Goal: Check status: Check status

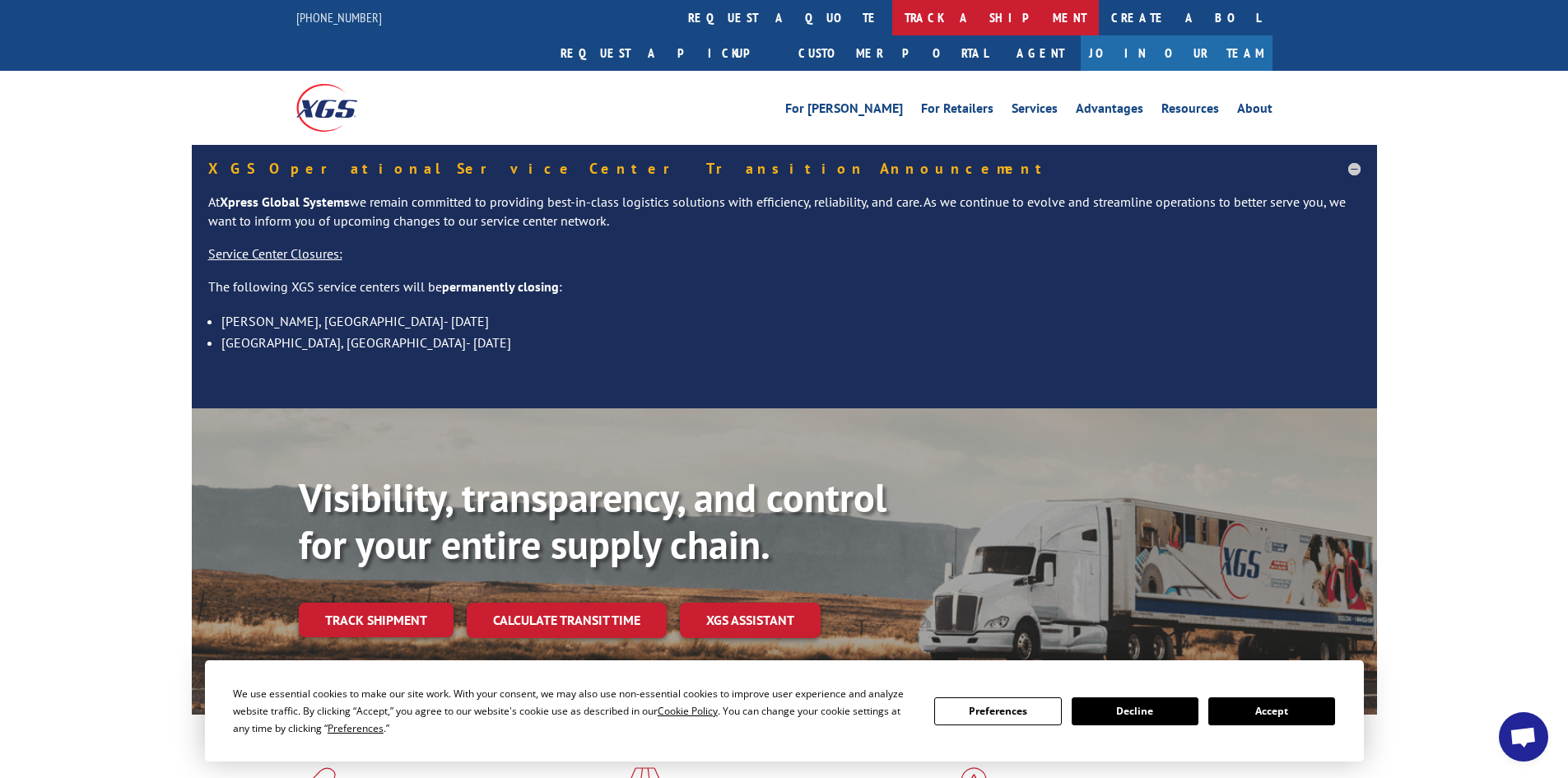
click at [893, 10] on link "track a shipment" at bounding box center [996, 17] width 206 height 35
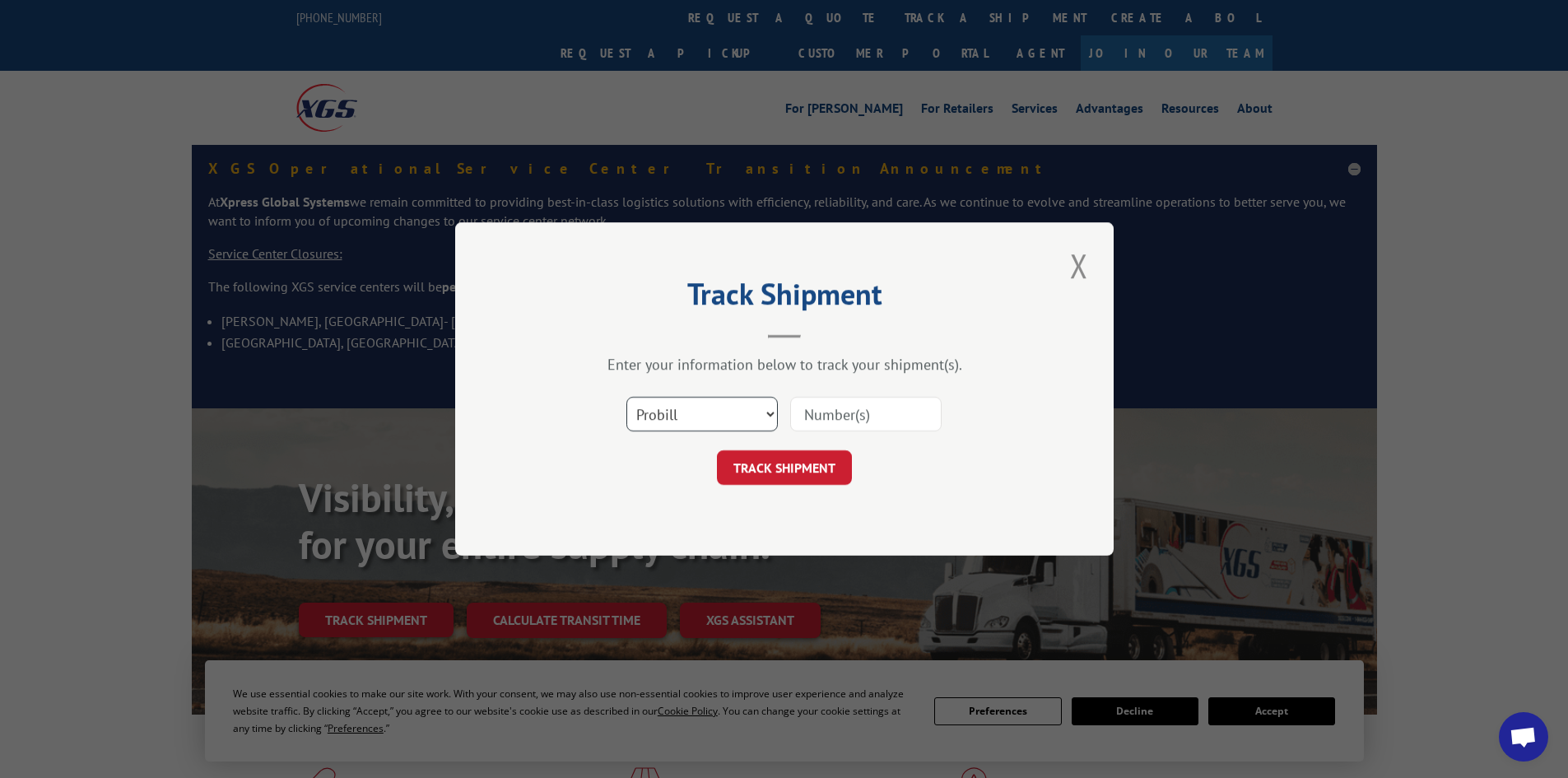
click at [686, 428] on select "Select category... Probill BOL PO" at bounding box center [702, 414] width 151 height 34
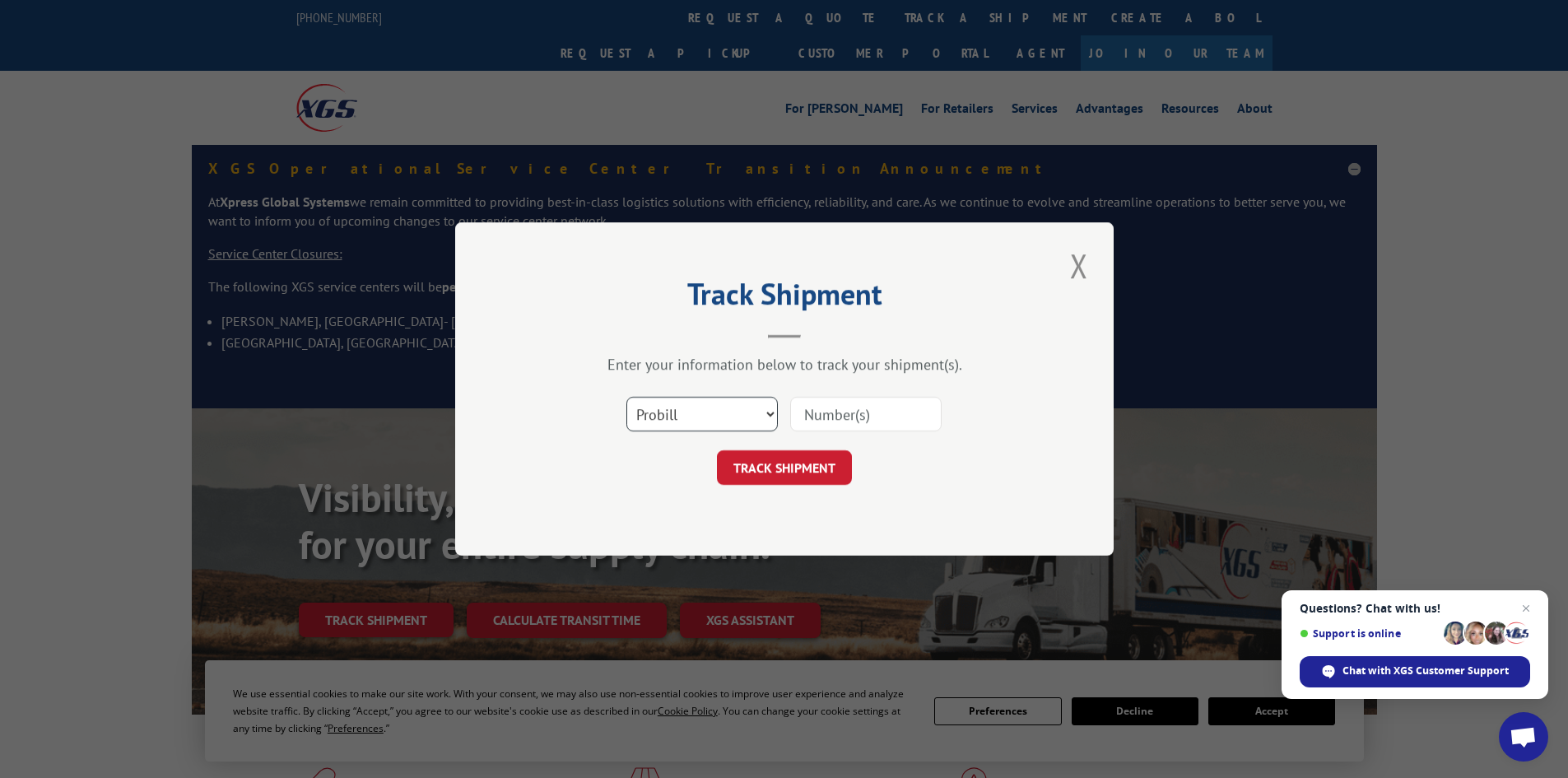
select select "bol"
click at [627, 397] on select "Select category... Probill BOL PO" at bounding box center [702, 414] width 151 height 34
click at [820, 413] on input at bounding box center [865, 414] width 151 height 34
paste input "5965963"
type input "5965963"
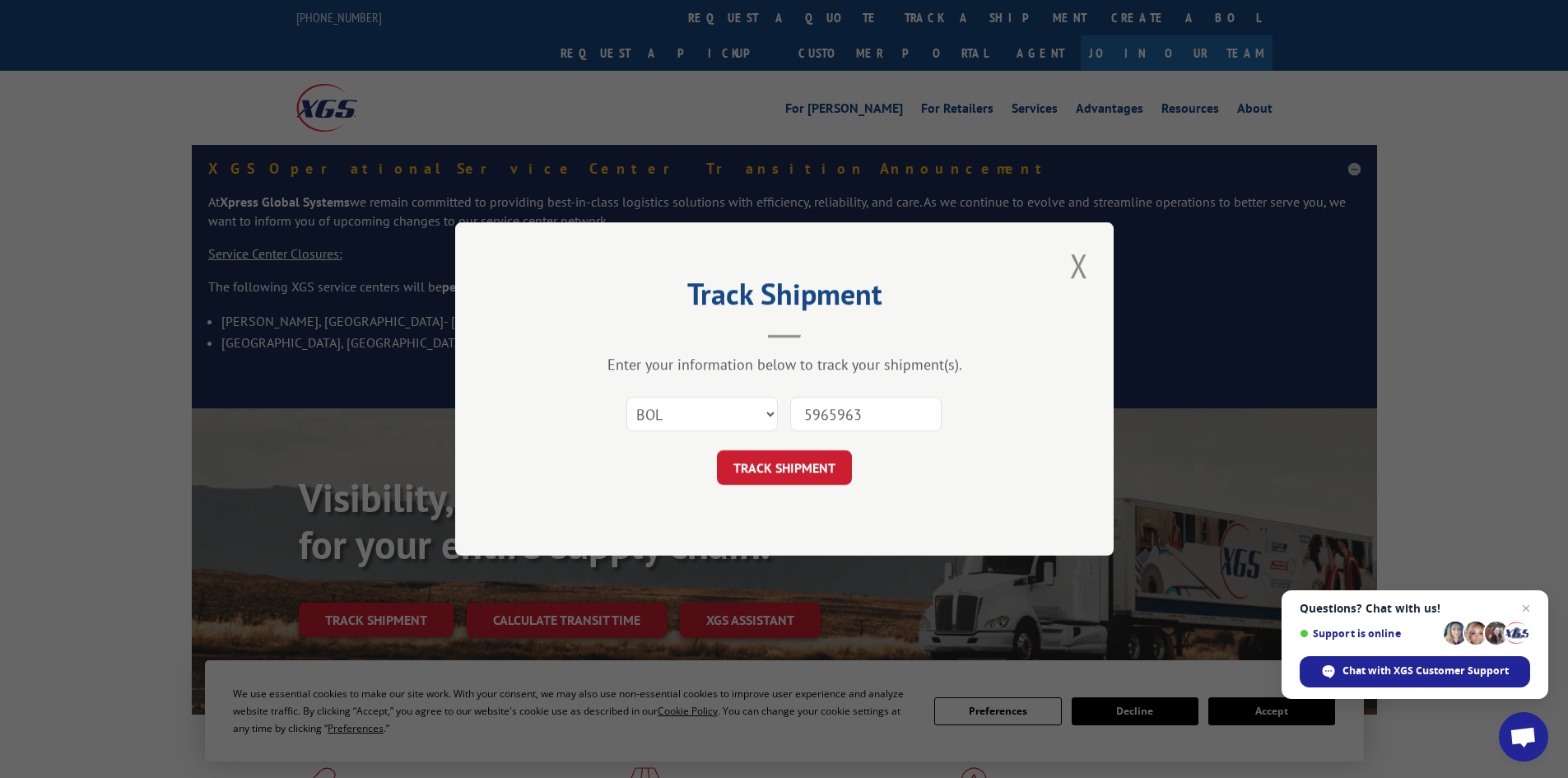
click at [782, 477] on button "TRACK SHIPMENT" at bounding box center [784, 468] width 135 height 34
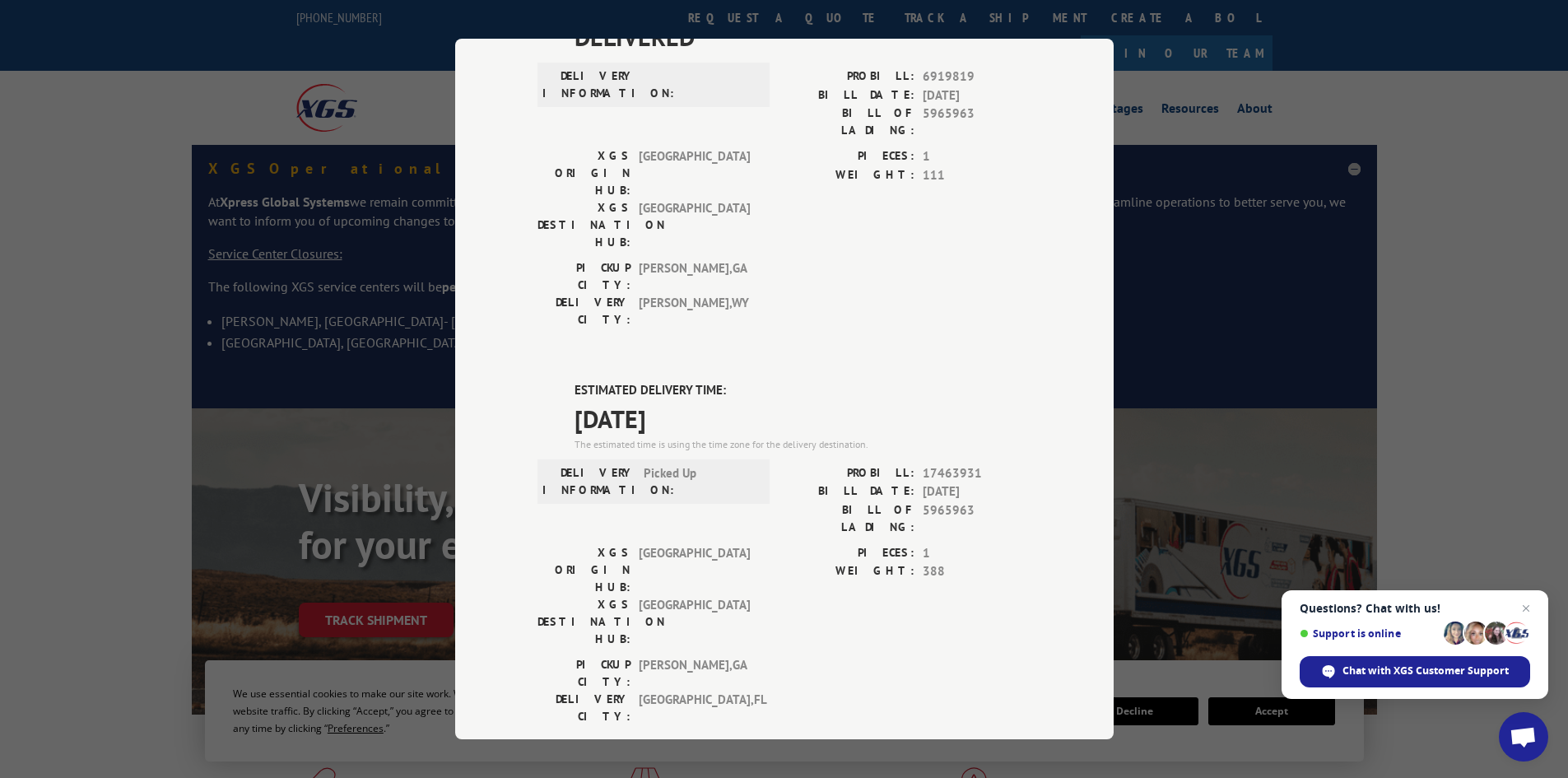
scroll to position [140, 0]
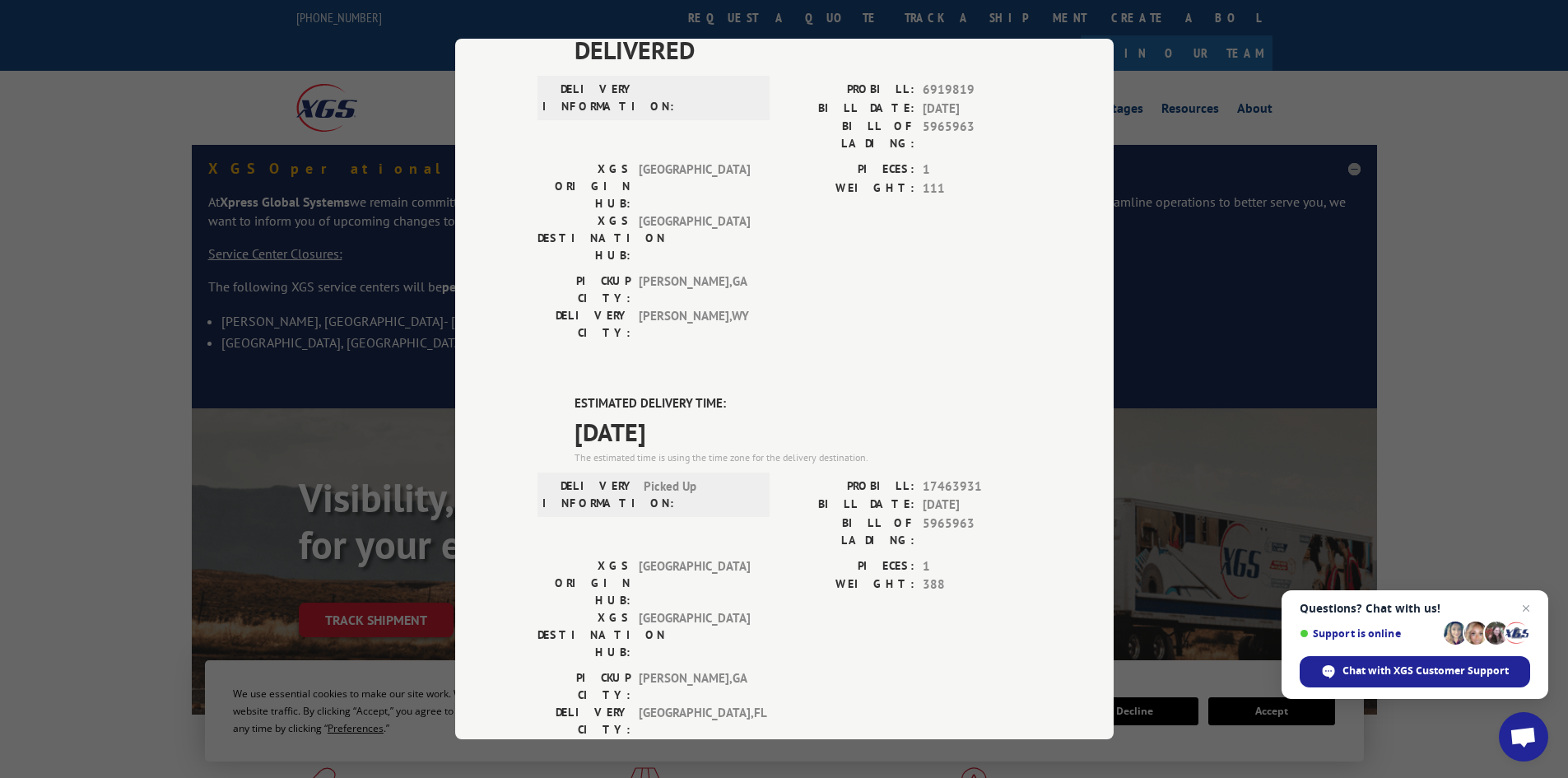
drag, startPoint x: 564, startPoint y: 339, endPoint x: 730, endPoint y: 339, distance: 166.0
click at [730, 395] on div "ESTIMATED DELIVERY TIME: [DATE] The estimated time is using the time zone for t…" at bounding box center [784, 690] width 494 height 593
